Goal: Task Accomplishment & Management: Use online tool/utility

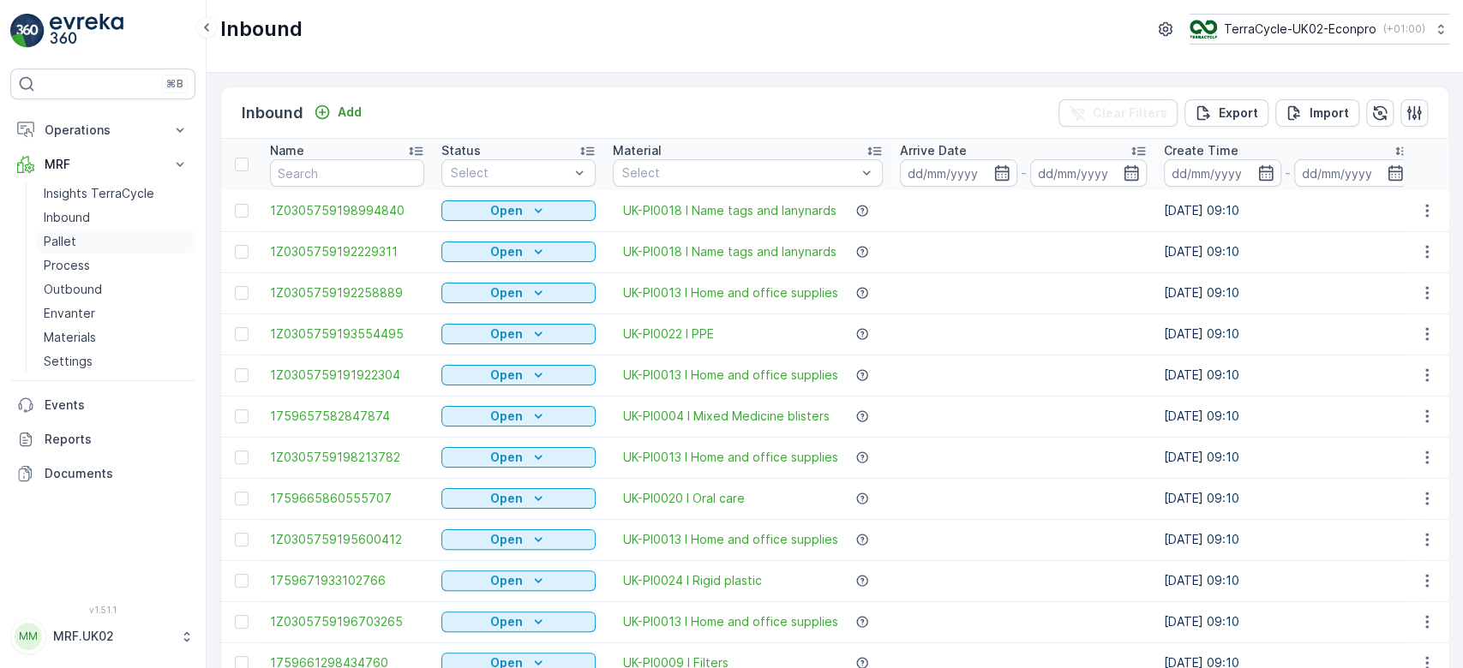
click at [87, 230] on link "Pallet" at bounding box center [116, 242] width 159 height 24
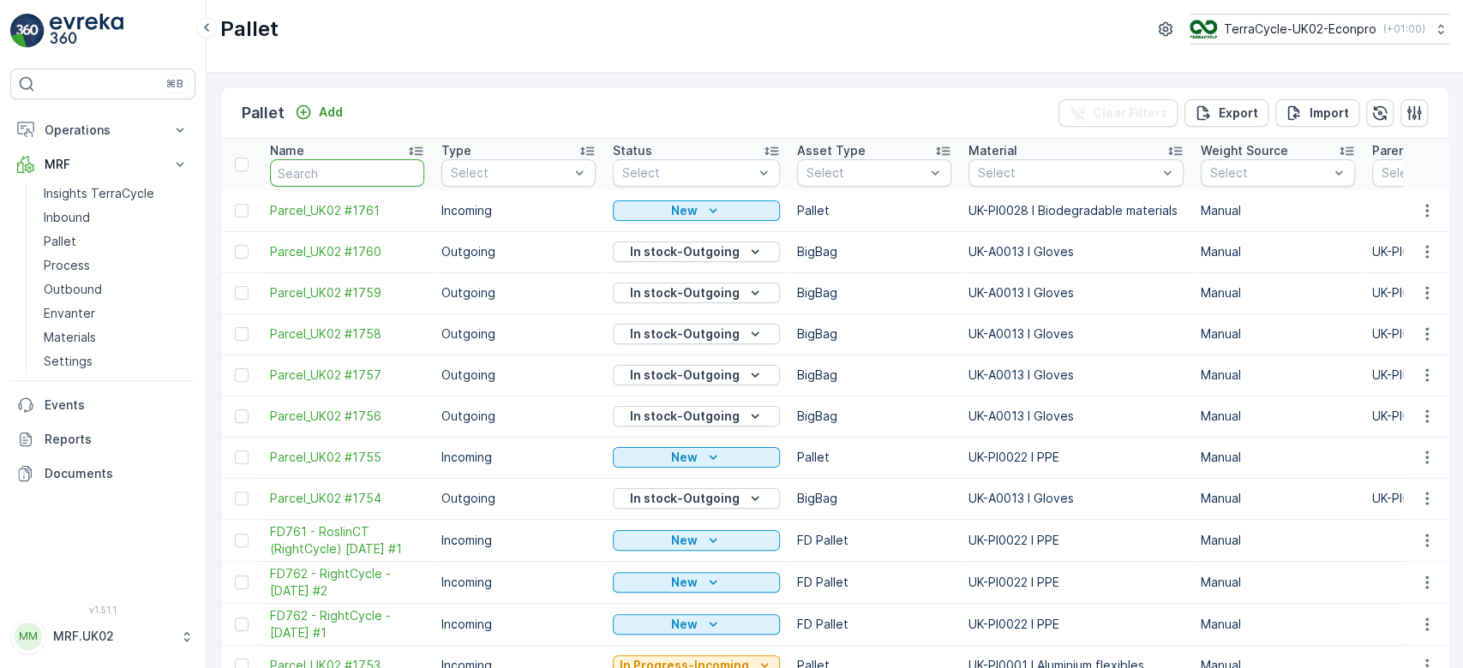
click at [322, 168] on input "text" at bounding box center [347, 172] width 154 height 27
type input "106"
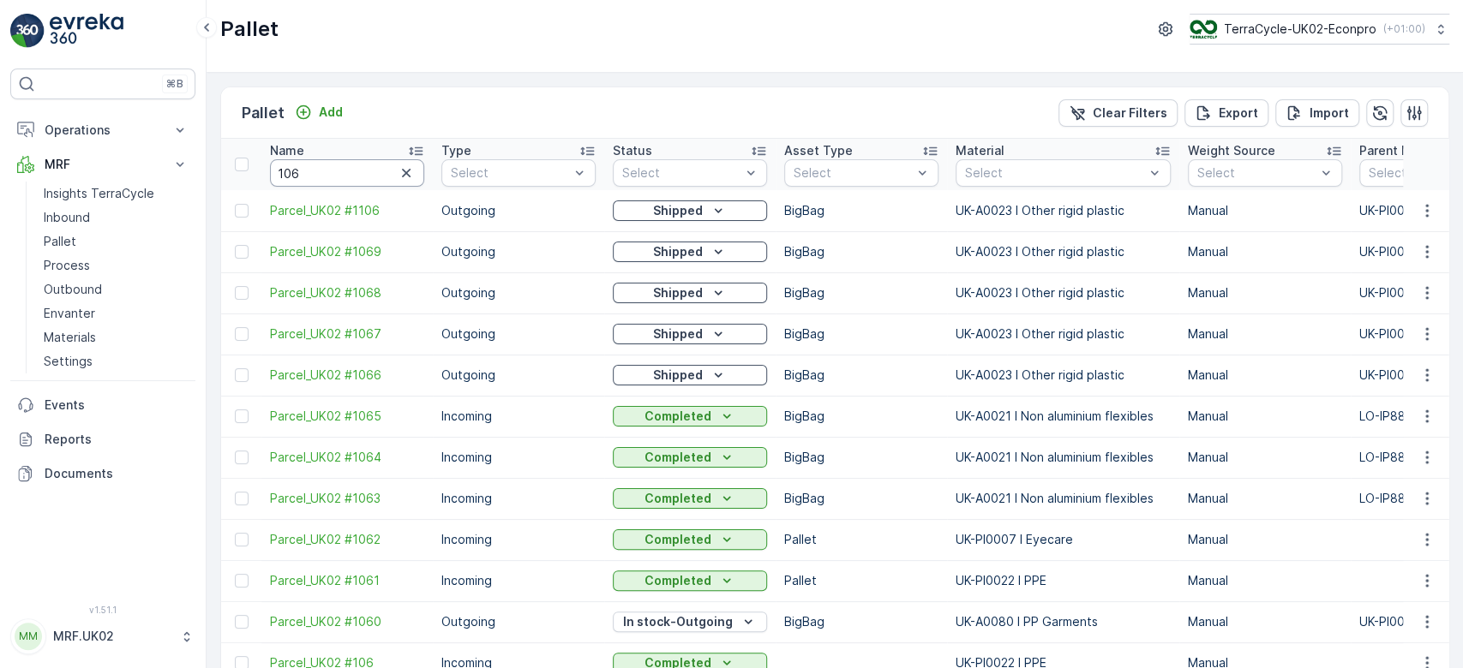
click at [322, 168] on input "106" at bounding box center [347, 172] width 154 height 27
type input "1"
type input "1058"
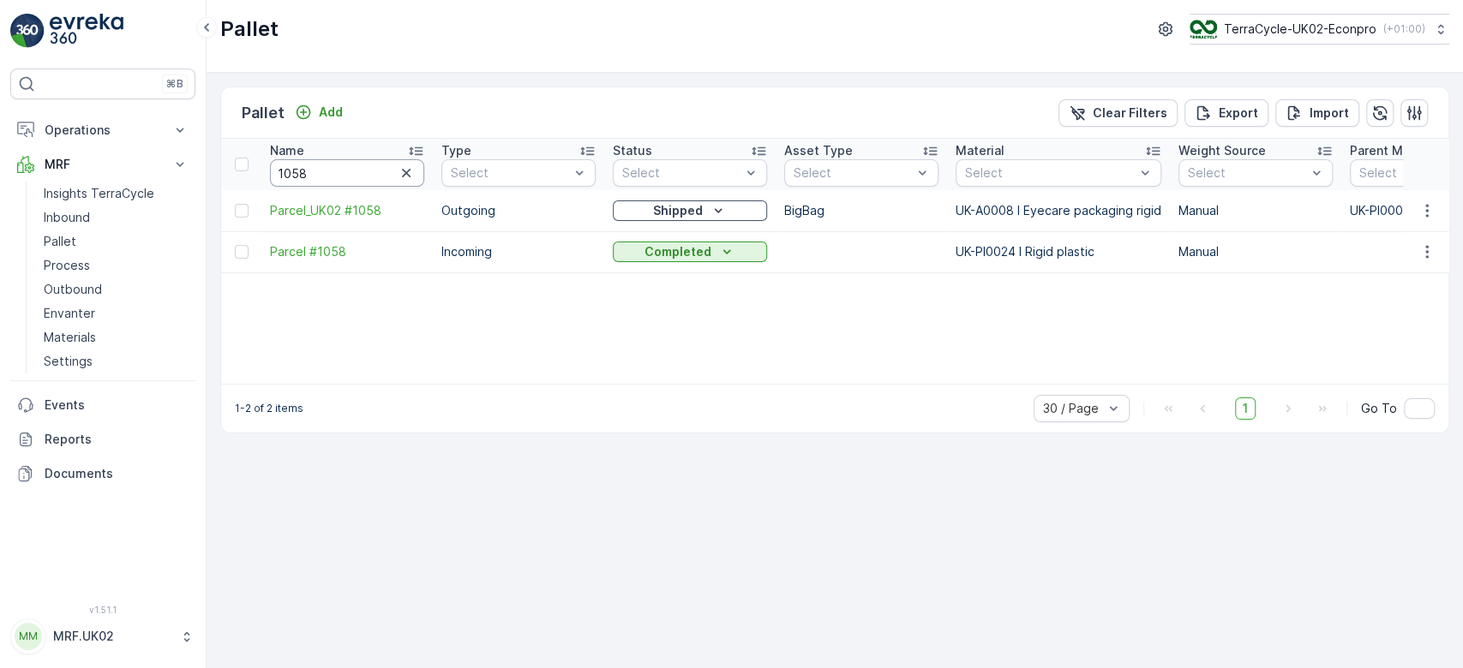
click at [322, 168] on input "1058" at bounding box center [347, 172] width 154 height 27
type input "1059"
click at [1418, 206] on icon "button" at bounding box center [1426, 210] width 17 height 17
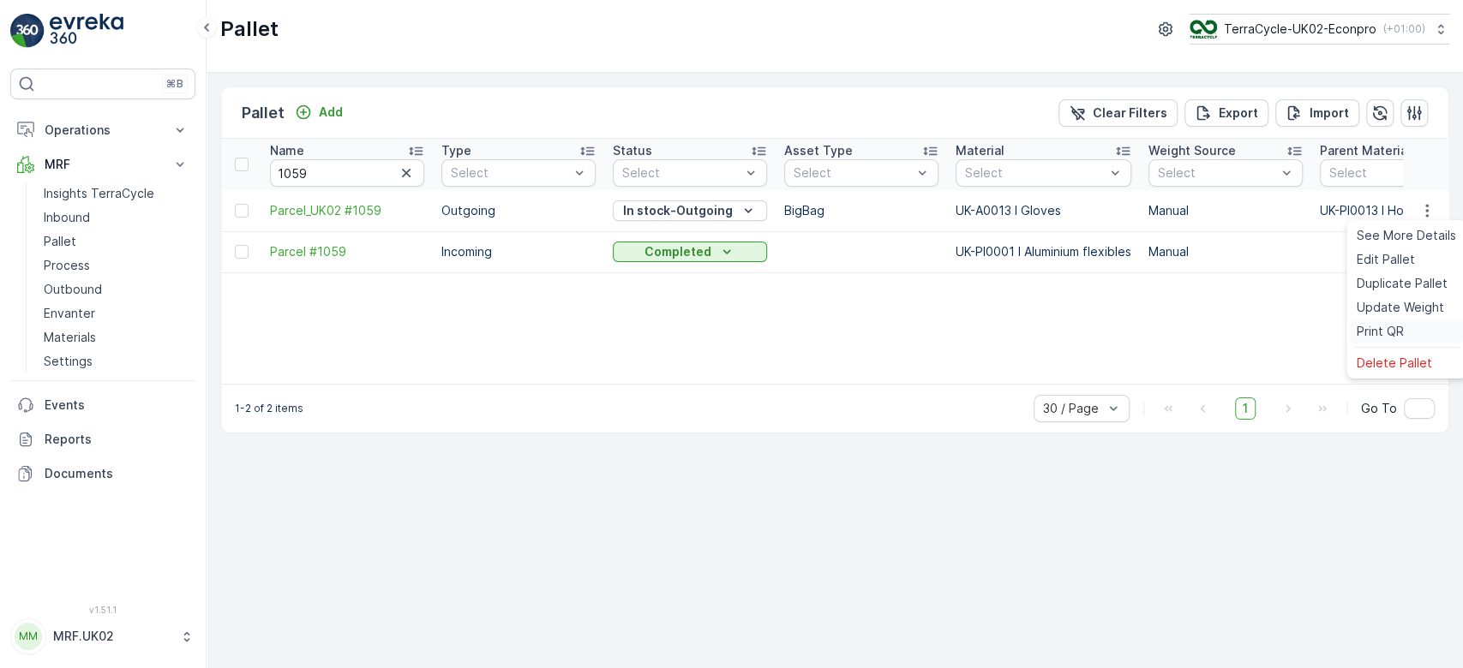
click at [1400, 326] on span "Print QR" at bounding box center [1379, 331] width 47 height 17
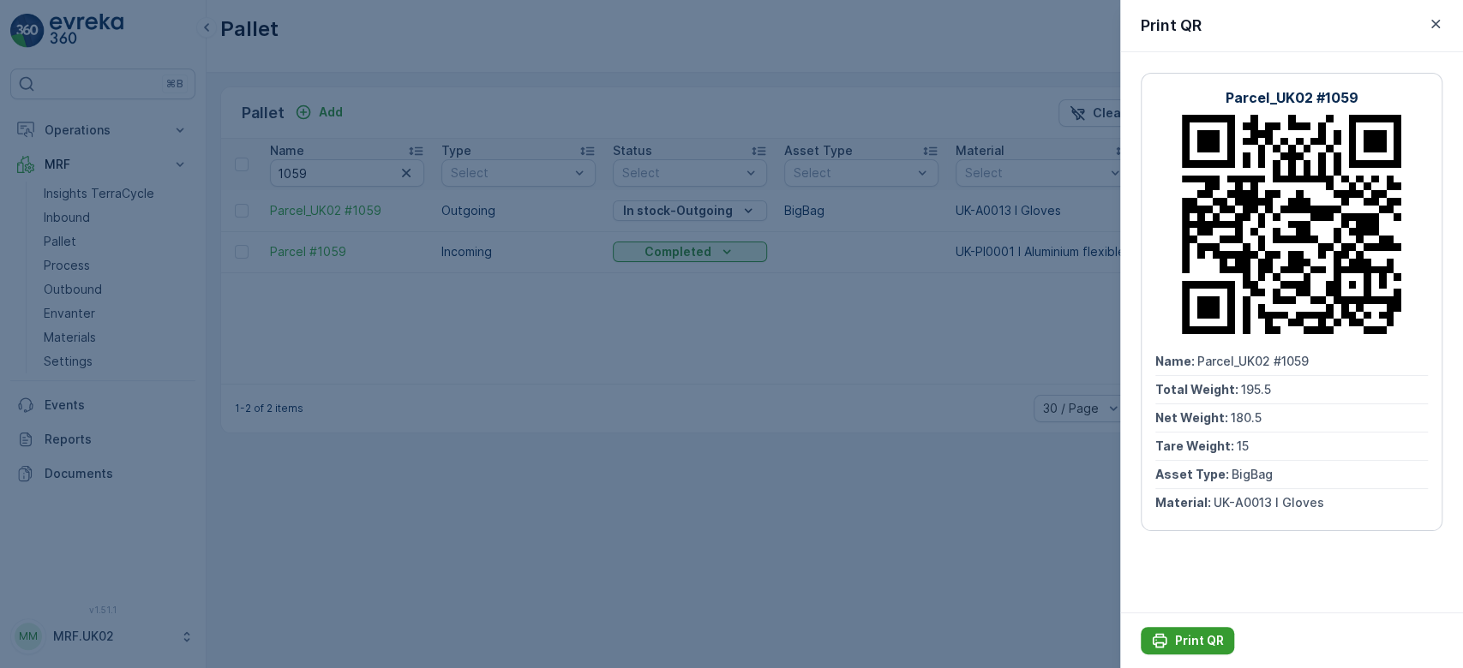
click at [1192, 640] on p "Print QR" at bounding box center [1199, 640] width 49 height 17
click at [790, 327] on div at bounding box center [731, 334] width 1463 height 668
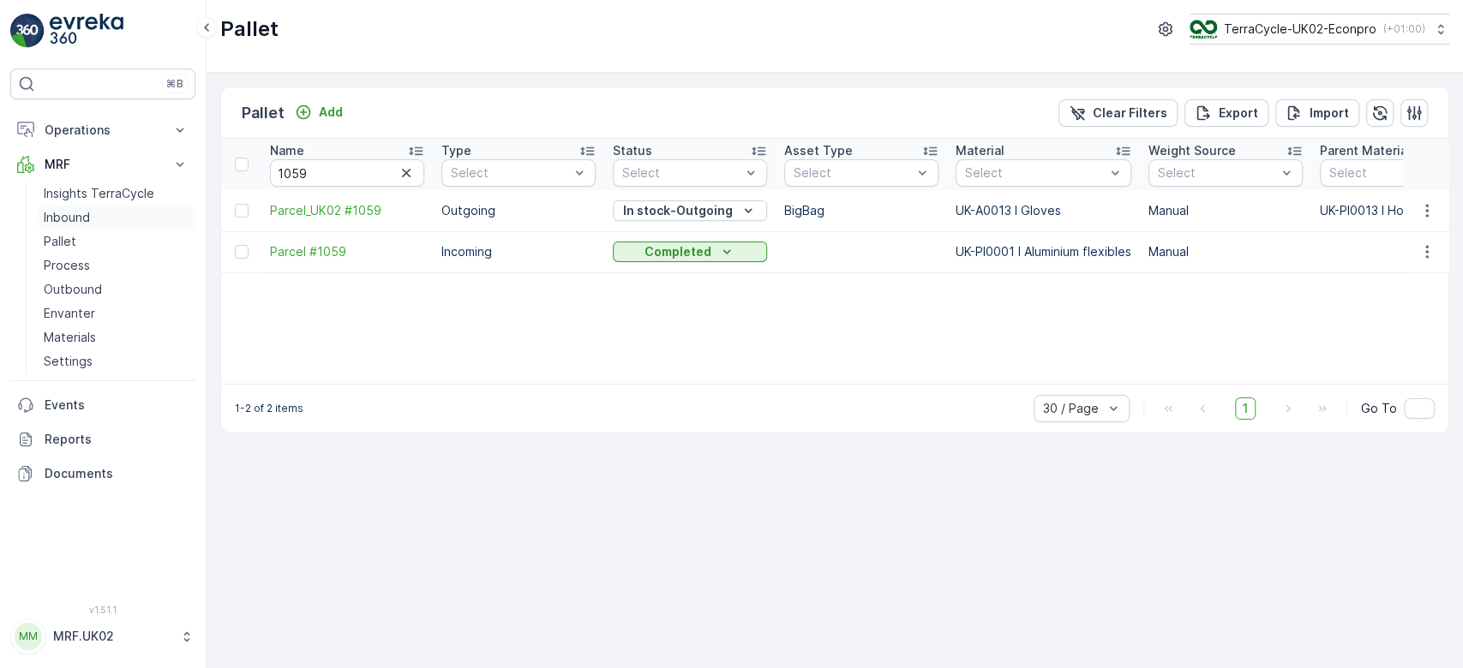
click at [77, 213] on p "Inbound" at bounding box center [67, 217] width 46 height 17
